Goal: Navigation & Orientation: Understand site structure

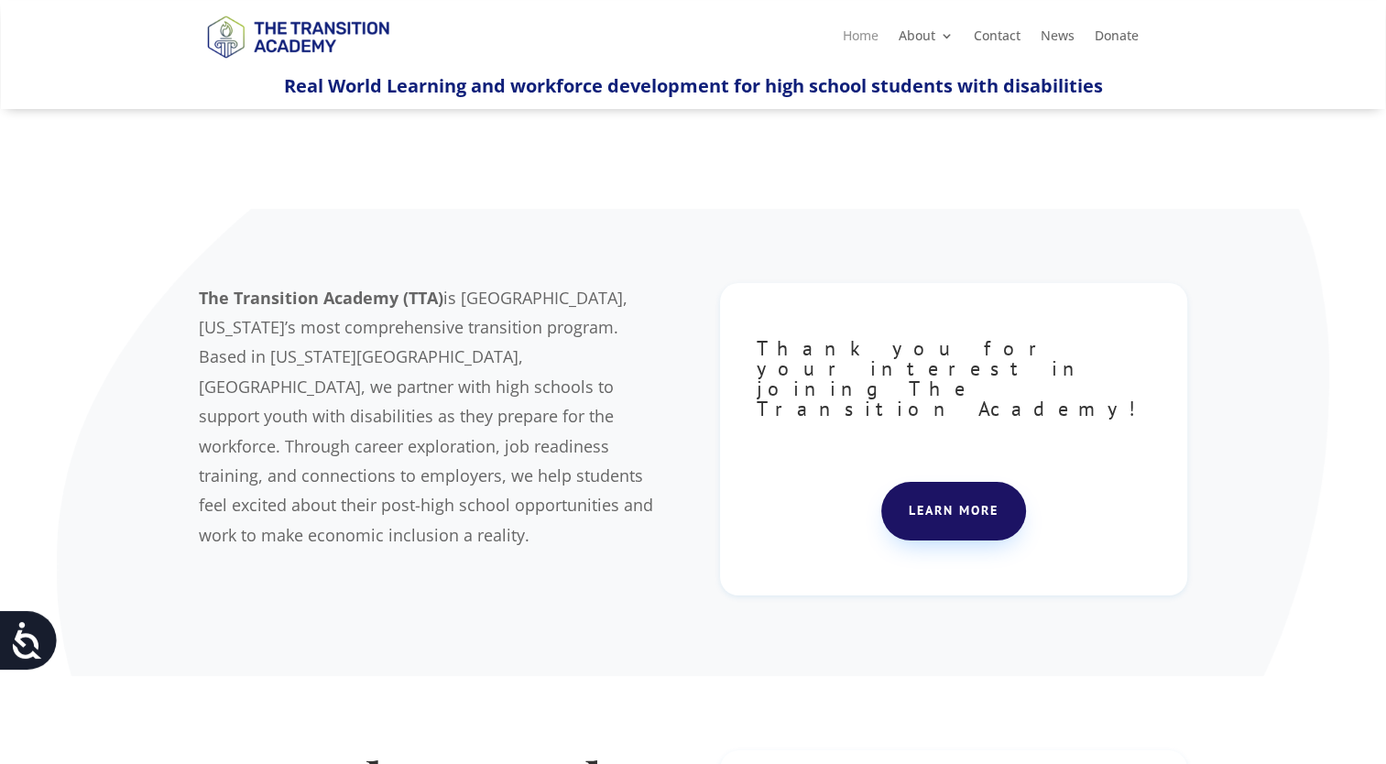
click at [869, 39] on link "Home" at bounding box center [861, 39] width 36 height 20
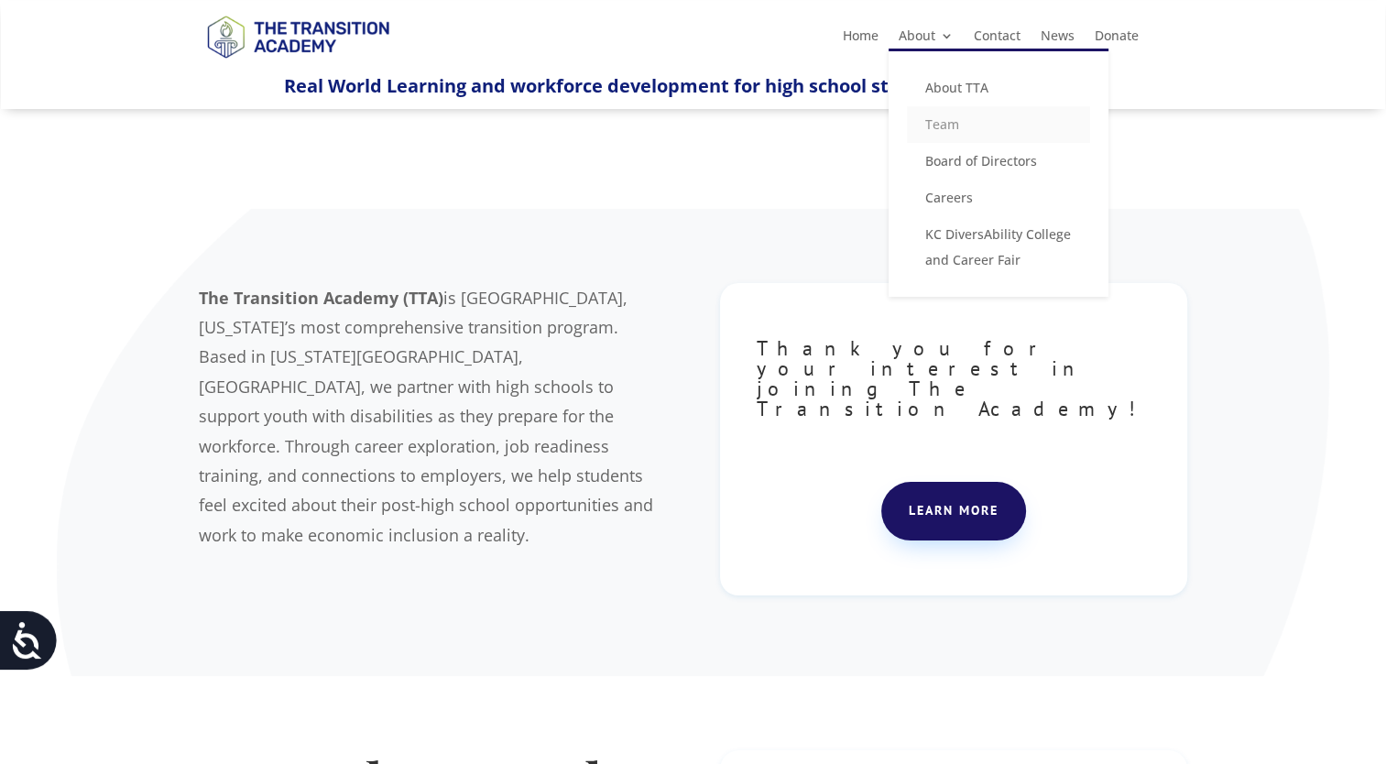
click at [947, 125] on link "Team" at bounding box center [998, 124] width 183 height 37
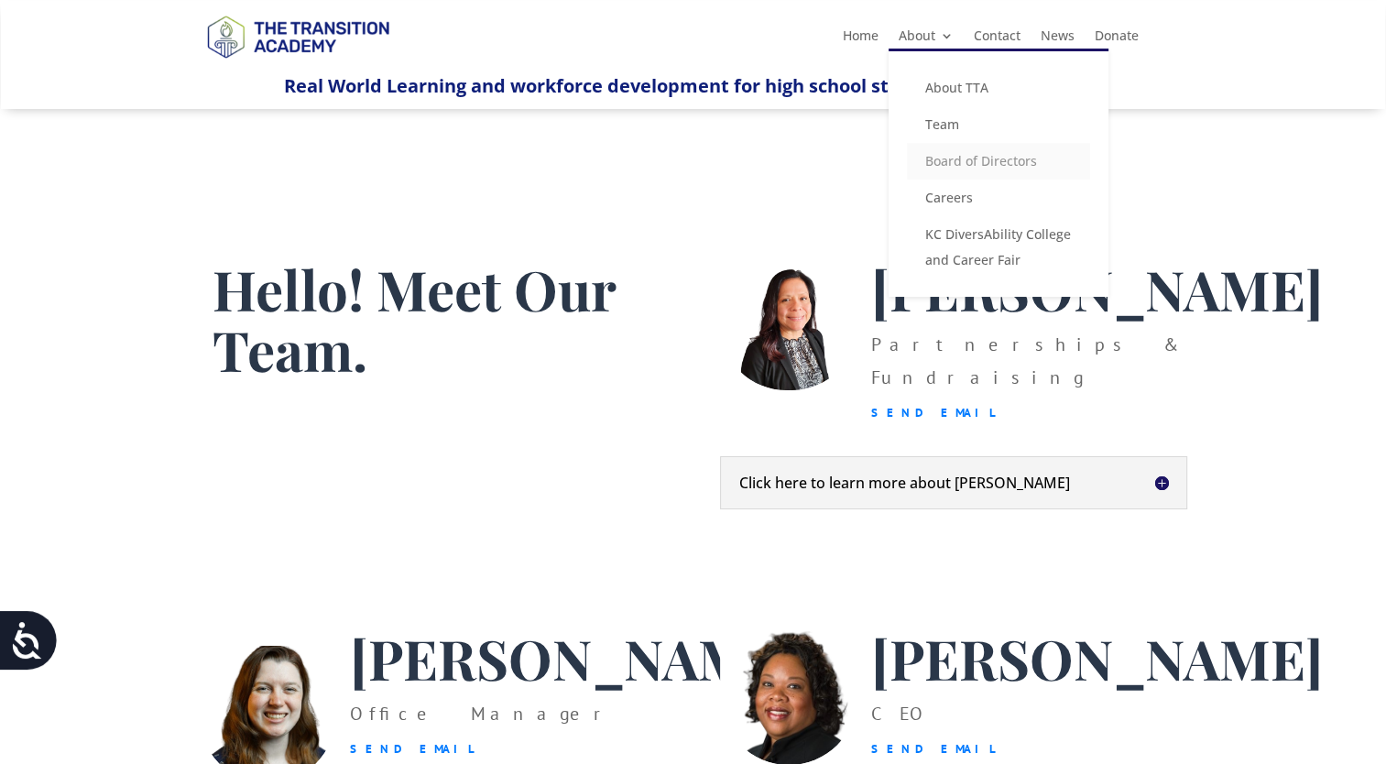
click at [968, 162] on link "Board of Directors" at bounding box center [998, 161] width 183 height 37
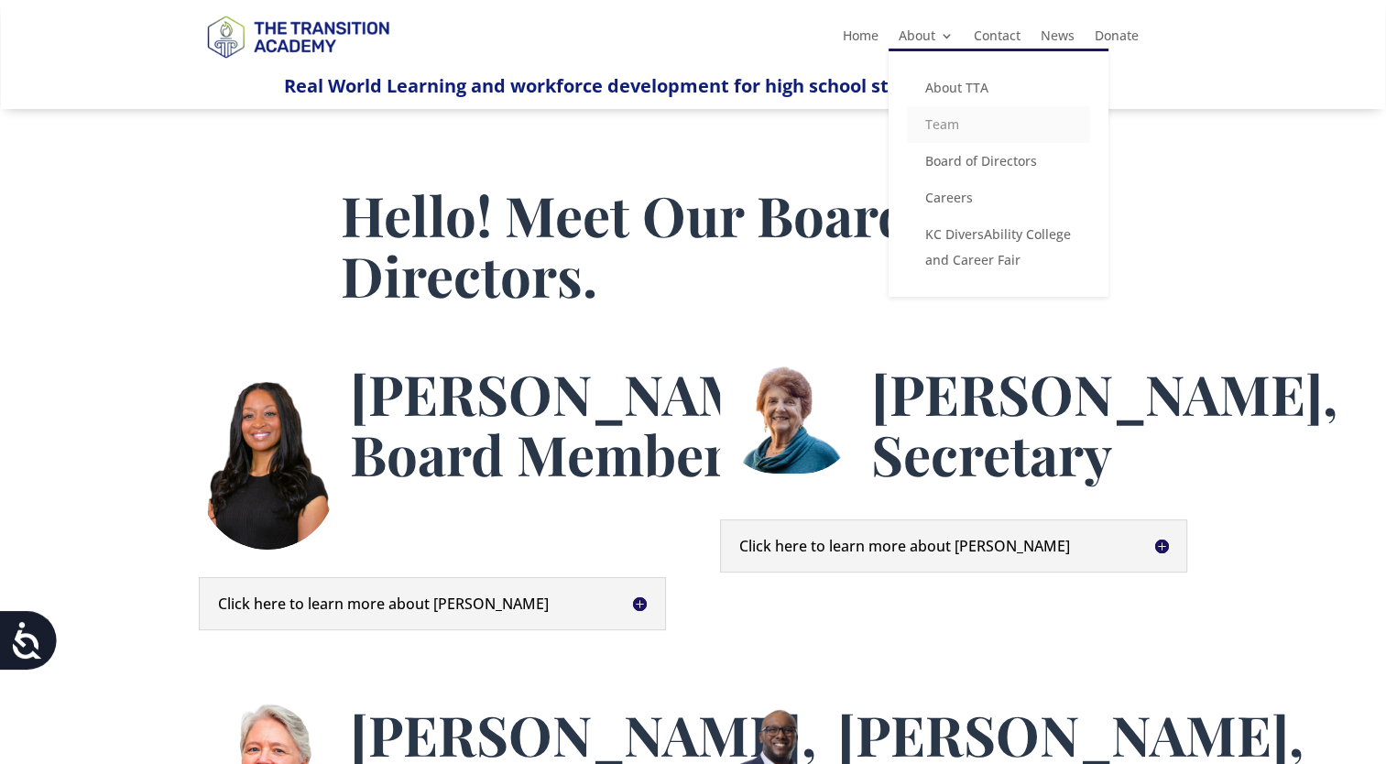
click at [945, 127] on link "Team" at bounding box center [998, 124] width 183 height 37
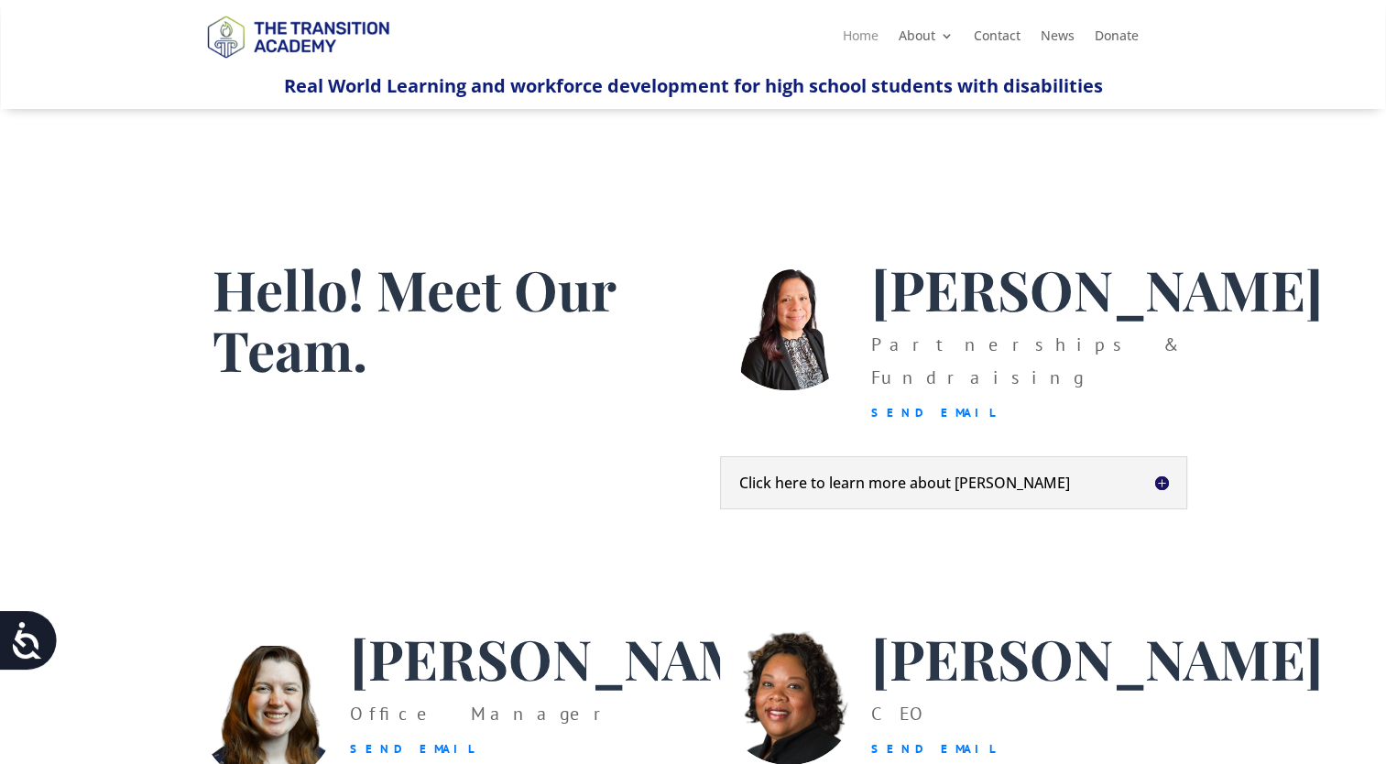
click at [868, 38] on link "Home" at bounding box center [861, 39] width 36 height 20
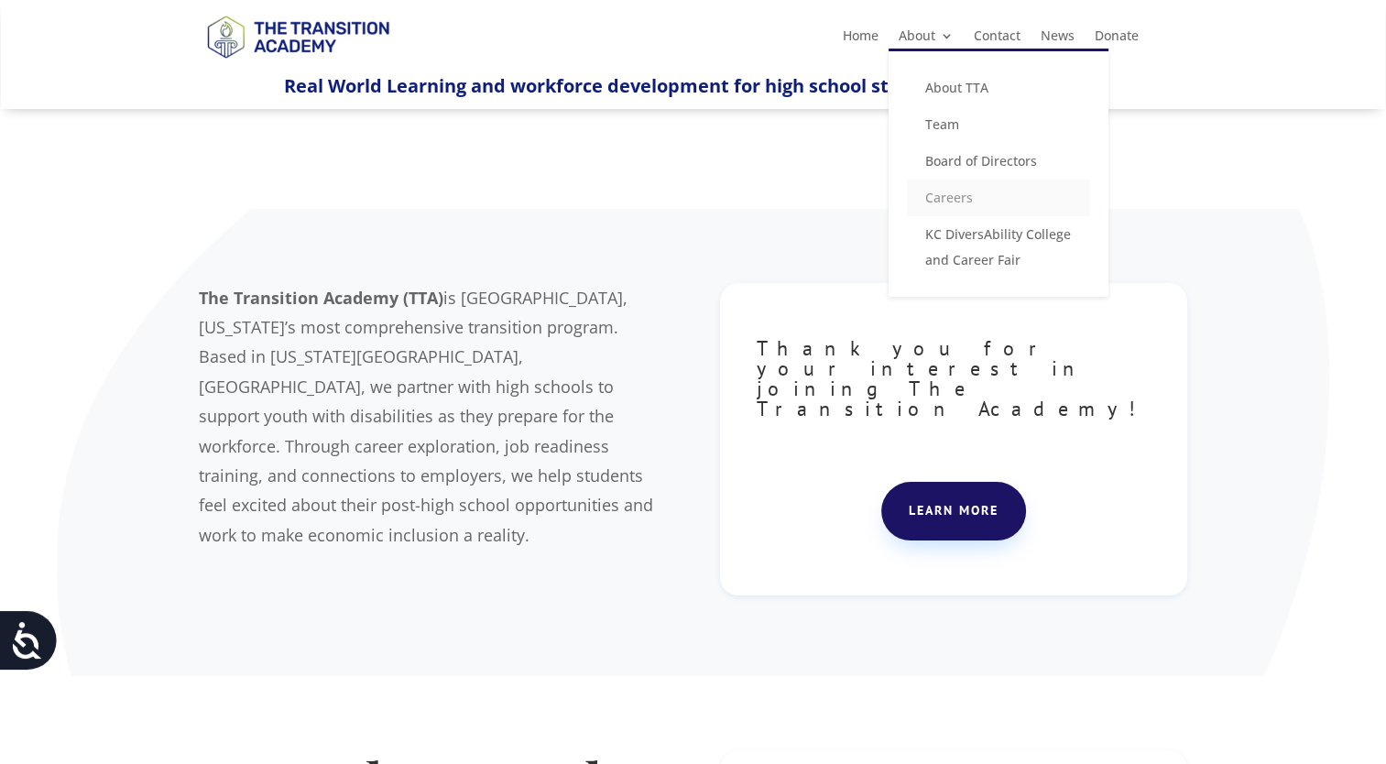
click at [955, 195] on link "Careers" at bounding box center [998, 198] width 183 height 37
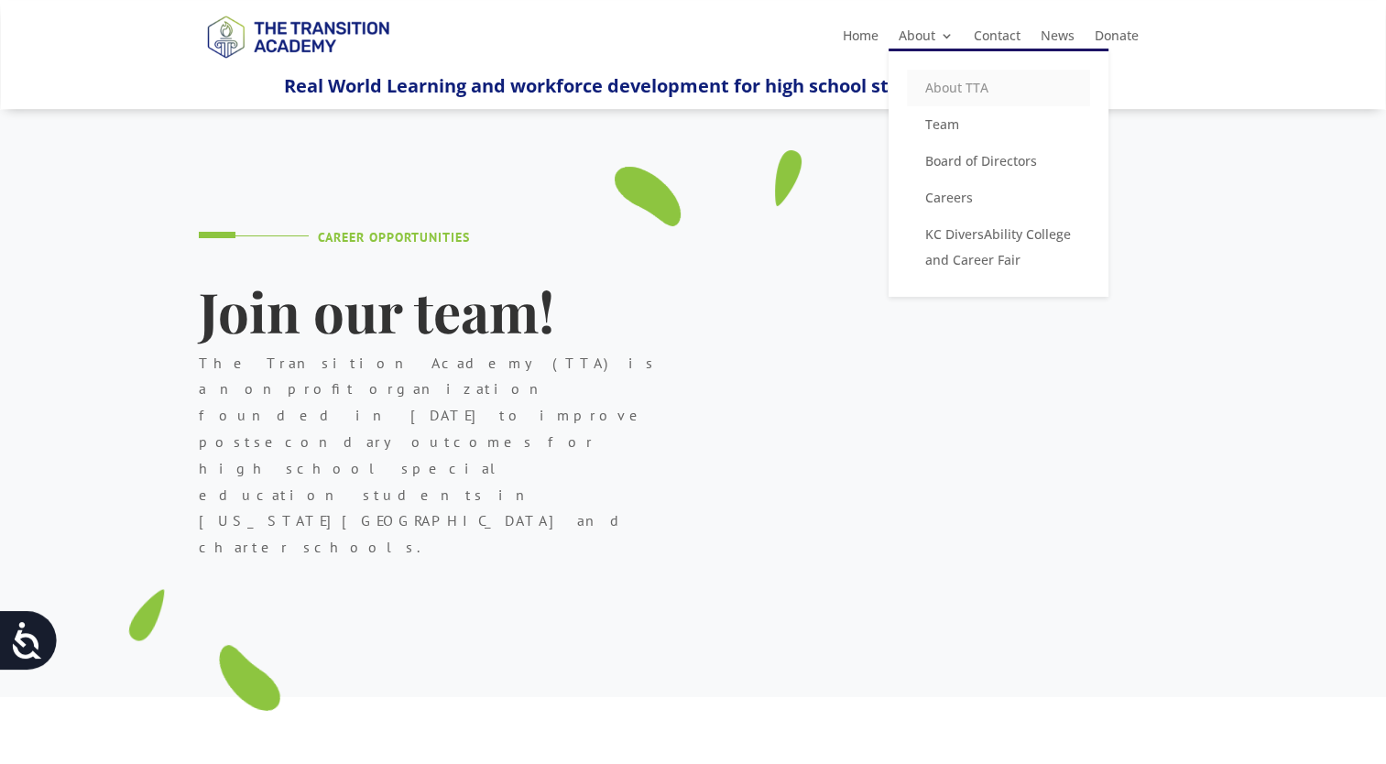
click at [971, 82] on link "About TTA" at bounding box center [998, 88] width 183 height 37
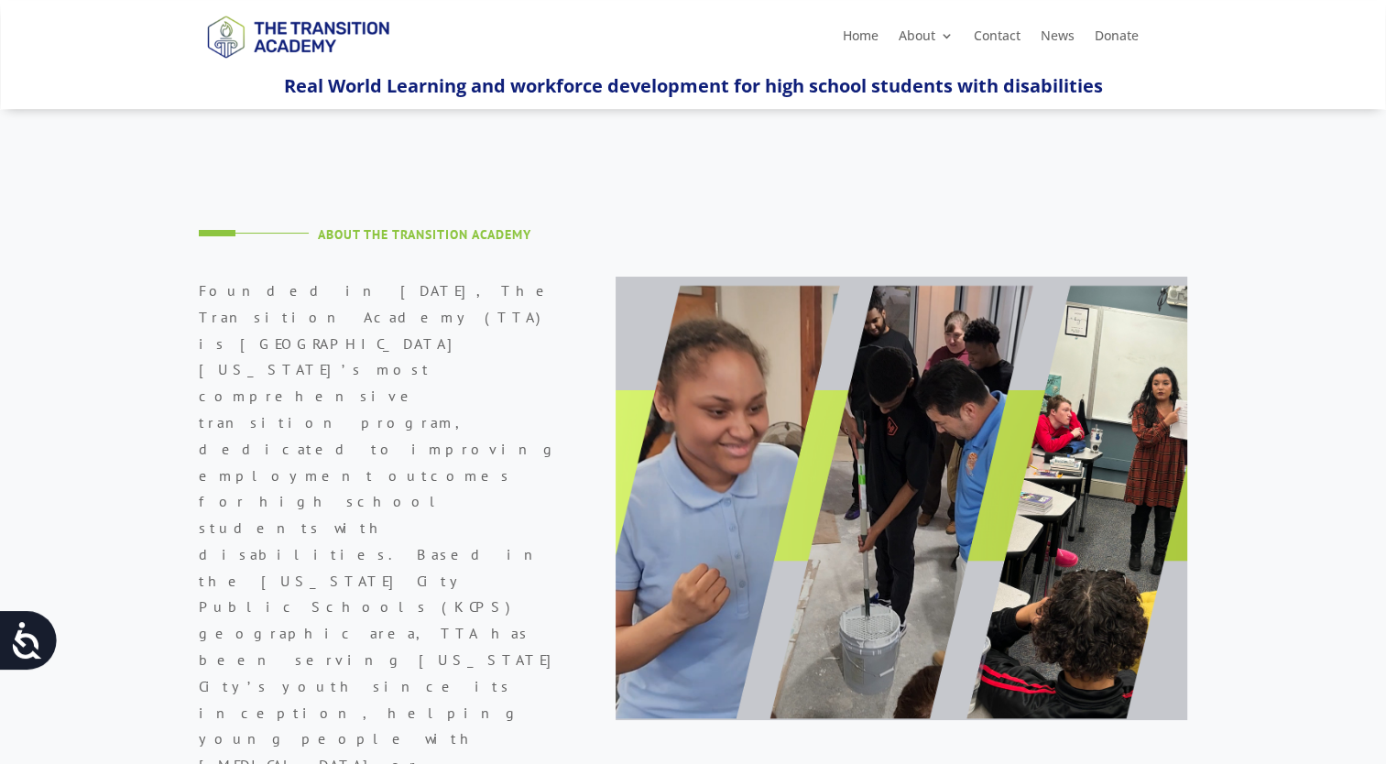
click at [306, 26] on img at bounding box center [298, 36] width 198 height 65
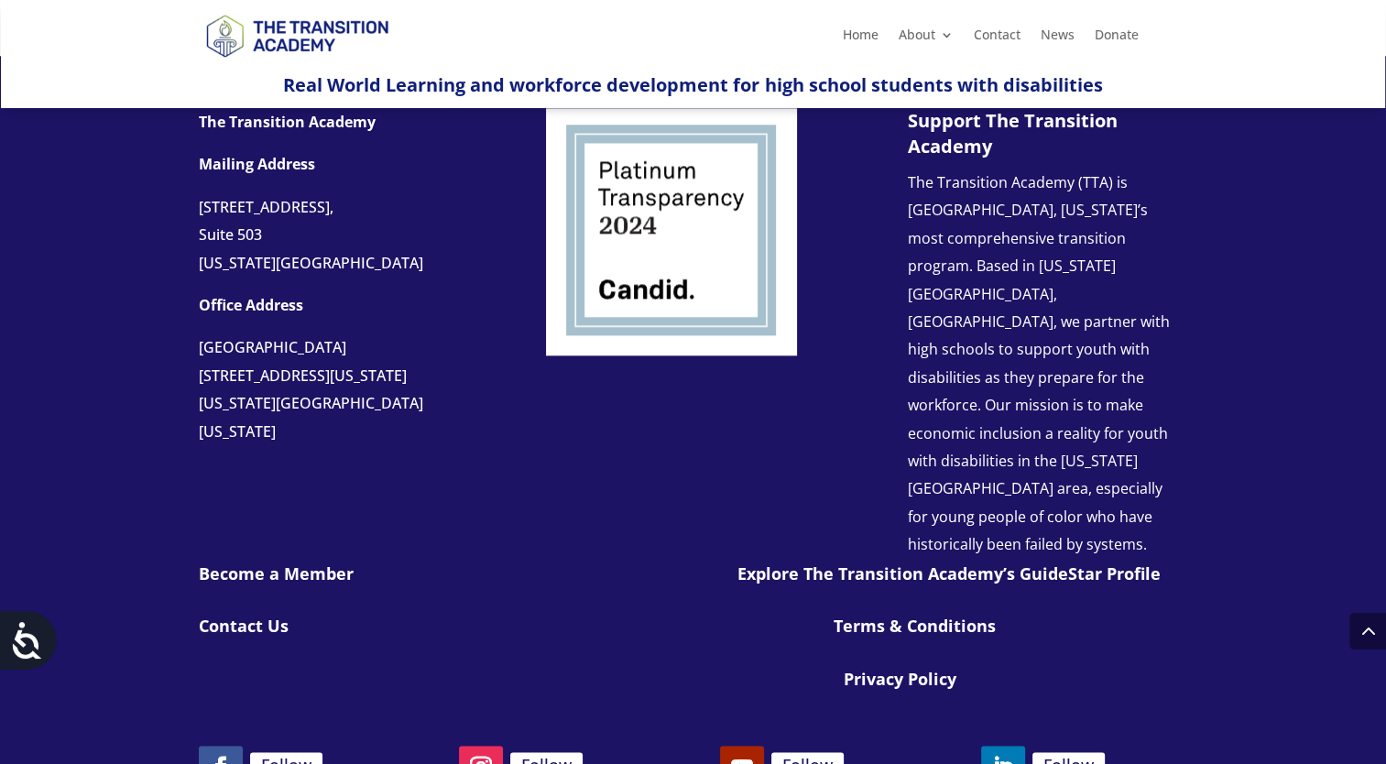
scroll to position [2026, 0]
